Goal: Task Accomplishment & Management: Use online tool/utility

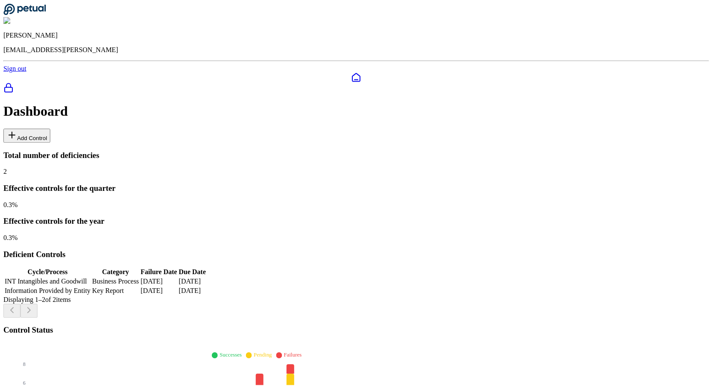
click at [50, 129] on button "Add Control" at bounding box center [26, 136] width 47 height 14
type input "**********"
